Goal: Task Accomplishment & Management: Manage account settings

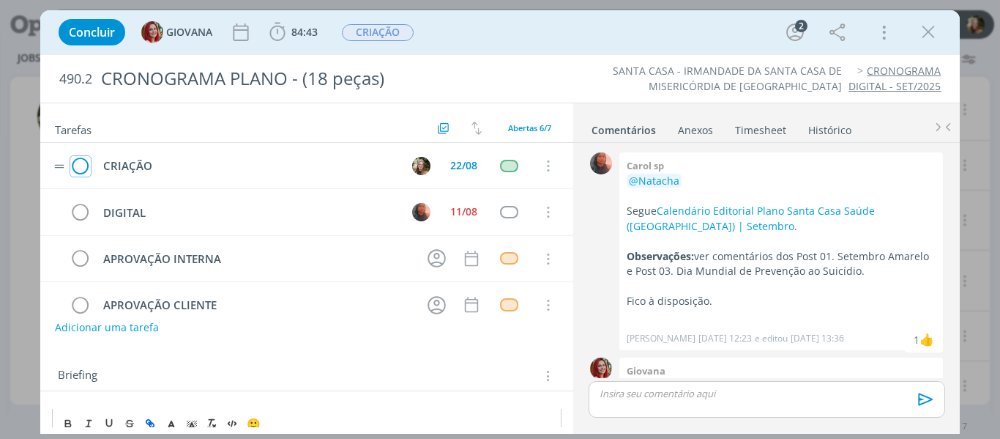
click at [82, 158] on icon "dialog" at bounding box center [80, 166] width 21 height 22
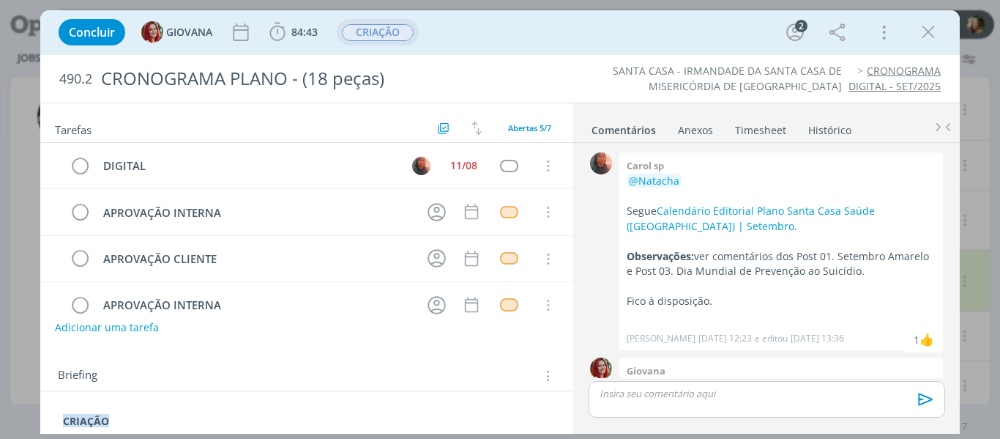
click at [375, 27] on span "CRIAÇÃO" at bounding box center [378, 32] width 72 height 17
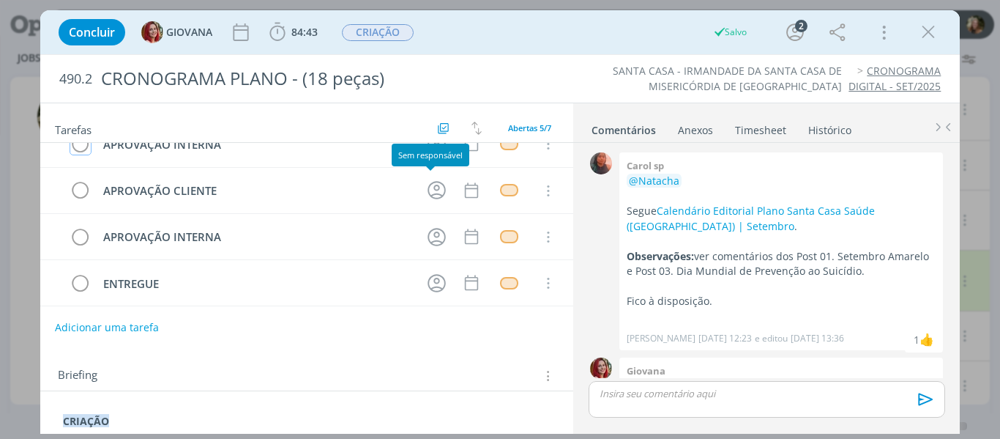
scroll to position [72, 0]
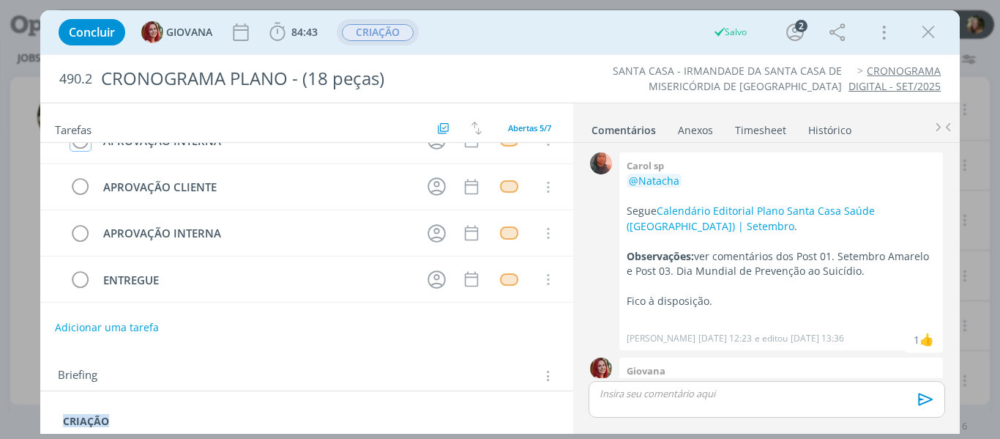
click at [391, 37] on span "CRIAÇÃO" at bounding box center [378, 32] width 72 height 17
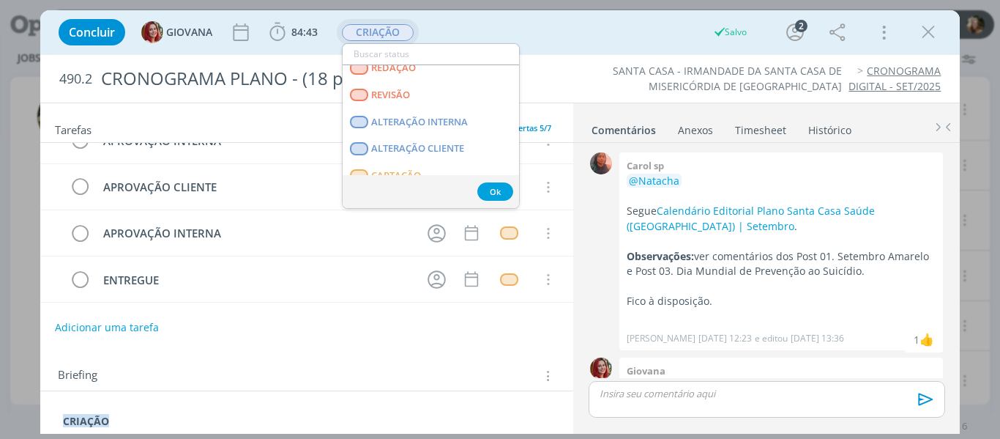
scroll to position [146, 0]
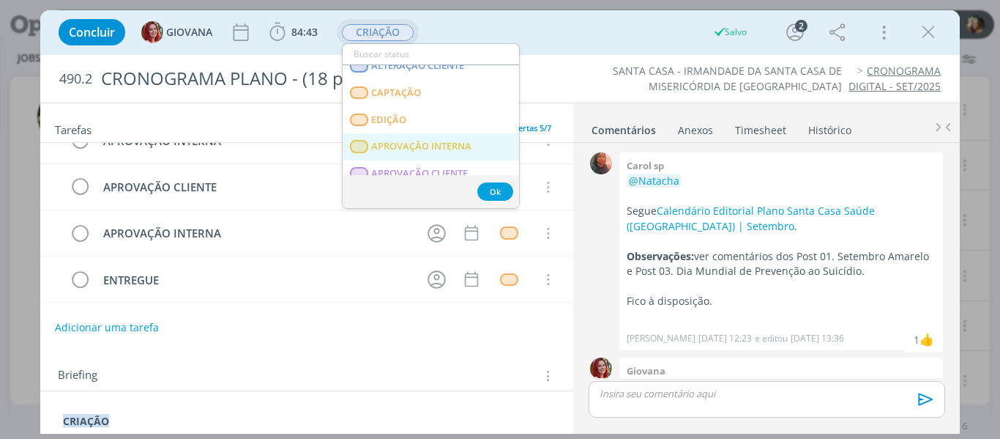
click at [404, 142] on span "APROVAÇÃO INTERNA" at bounding box center [421, 147] width 100 height 12
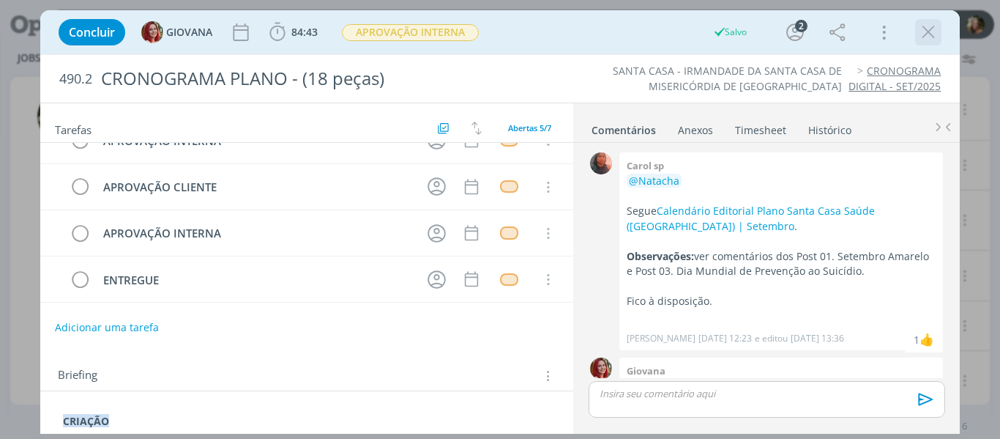
click at [920, 37] on icon "dialog" at bounding box center [929, 32] width 22 height 22
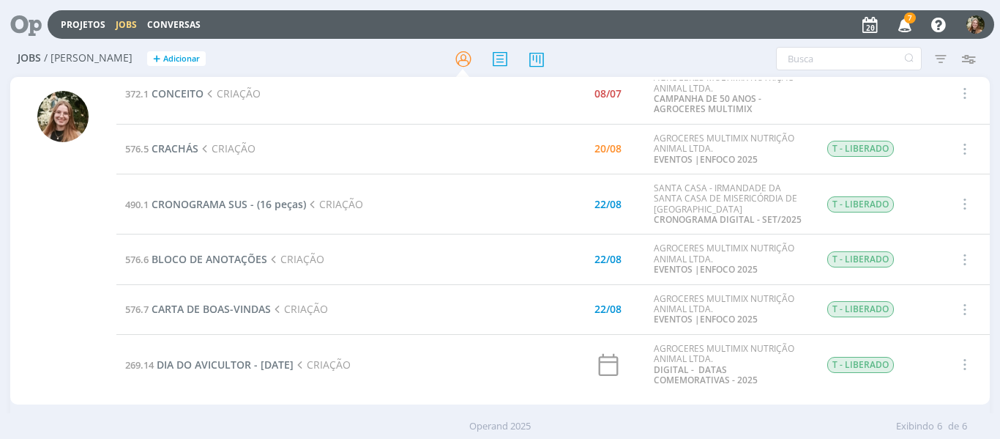
scroll to position [25, 0]
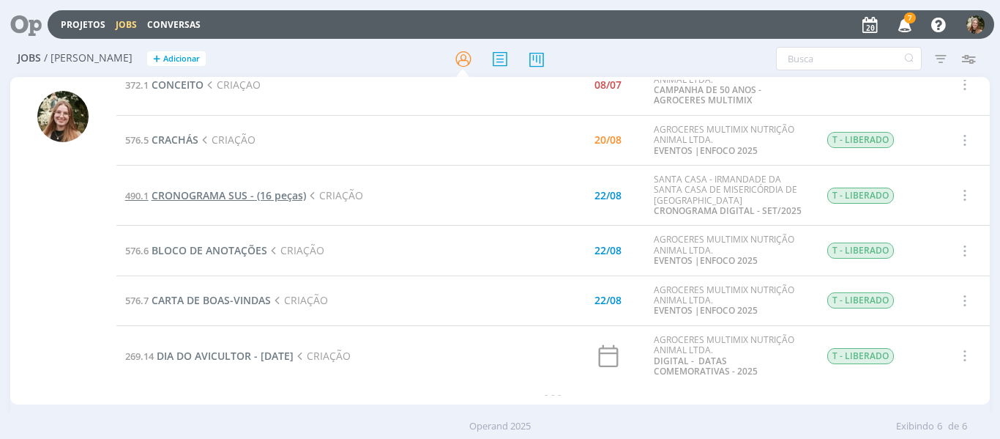
click at [219, 200] on span "CRONOGRAMA SUS - (16 peças)" at bounding box center [229, 195] width 155 height 14
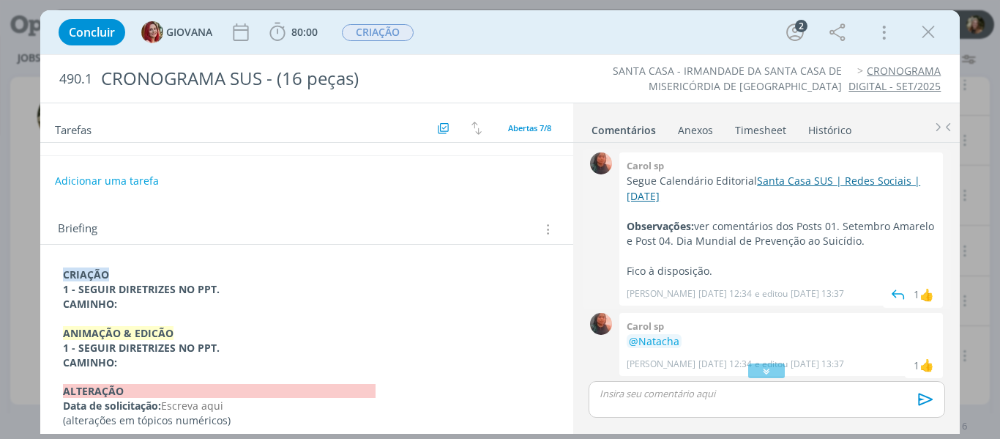
click at [785, 178] on link "Santa Casa SUS | Redes Sociais | [DATE]" at bounding box center [774, 188] width 294 height 29
